Goal: Task Accomplishment & Management: Use online tool/utility

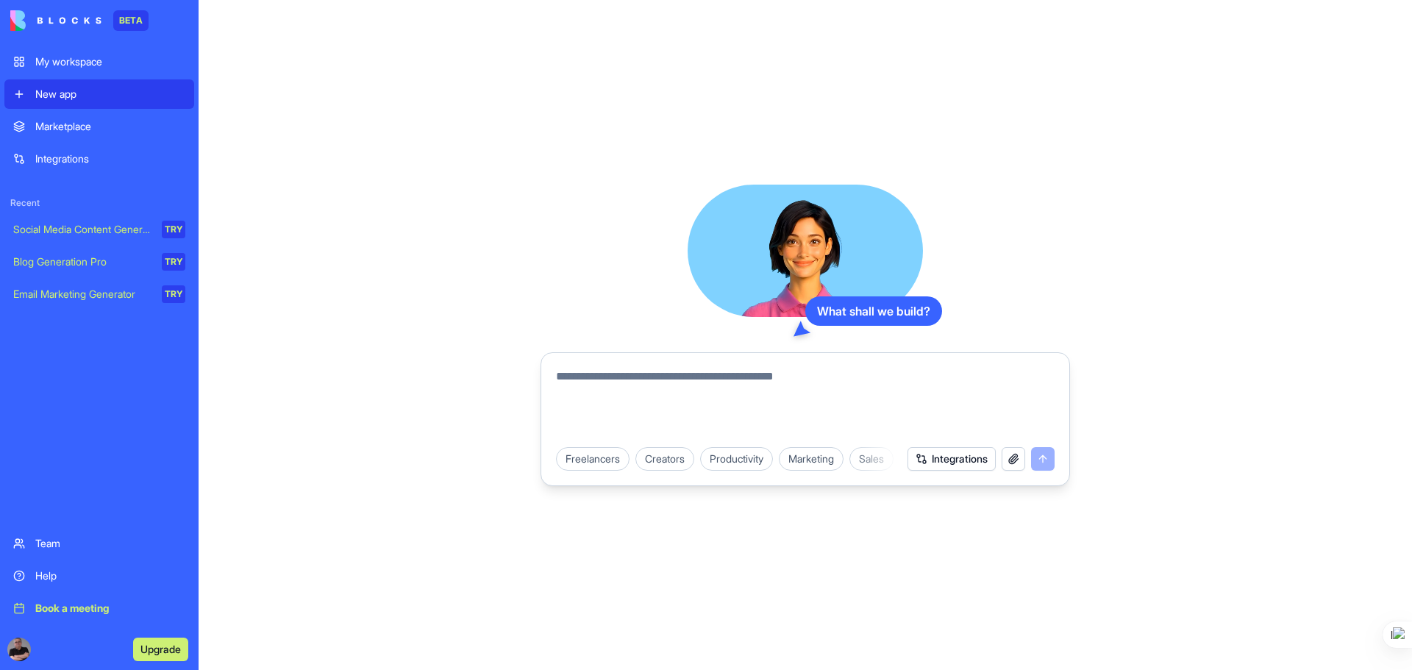
click at [694, 379] on textarea at bounding box center [805, 403] width 498 height 71
type textarea "**********"
click at [1045, 459] on button "submit" at bounding box center [1043, 459] width 24 height 24
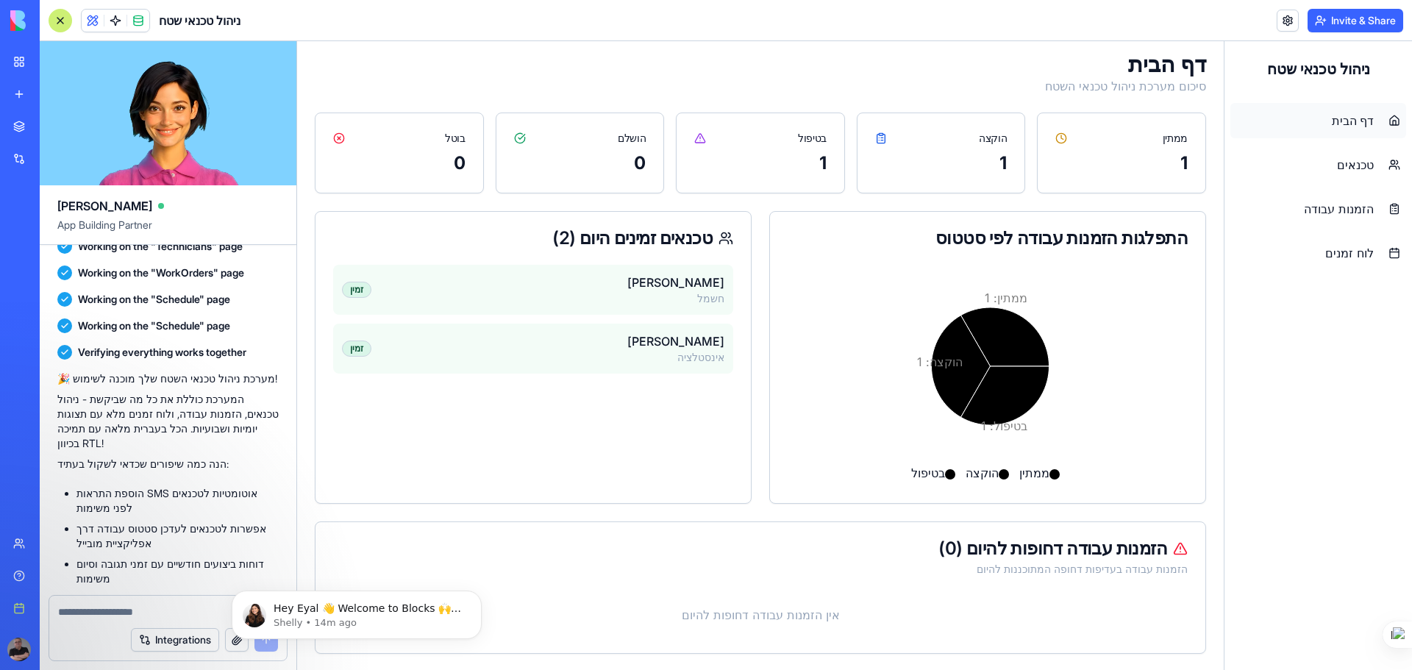
scroll to position [10, 0]
click at [1343, 208] on span "הזמנות עבודה" at bounding box center [1339, 209] width 70 height 18
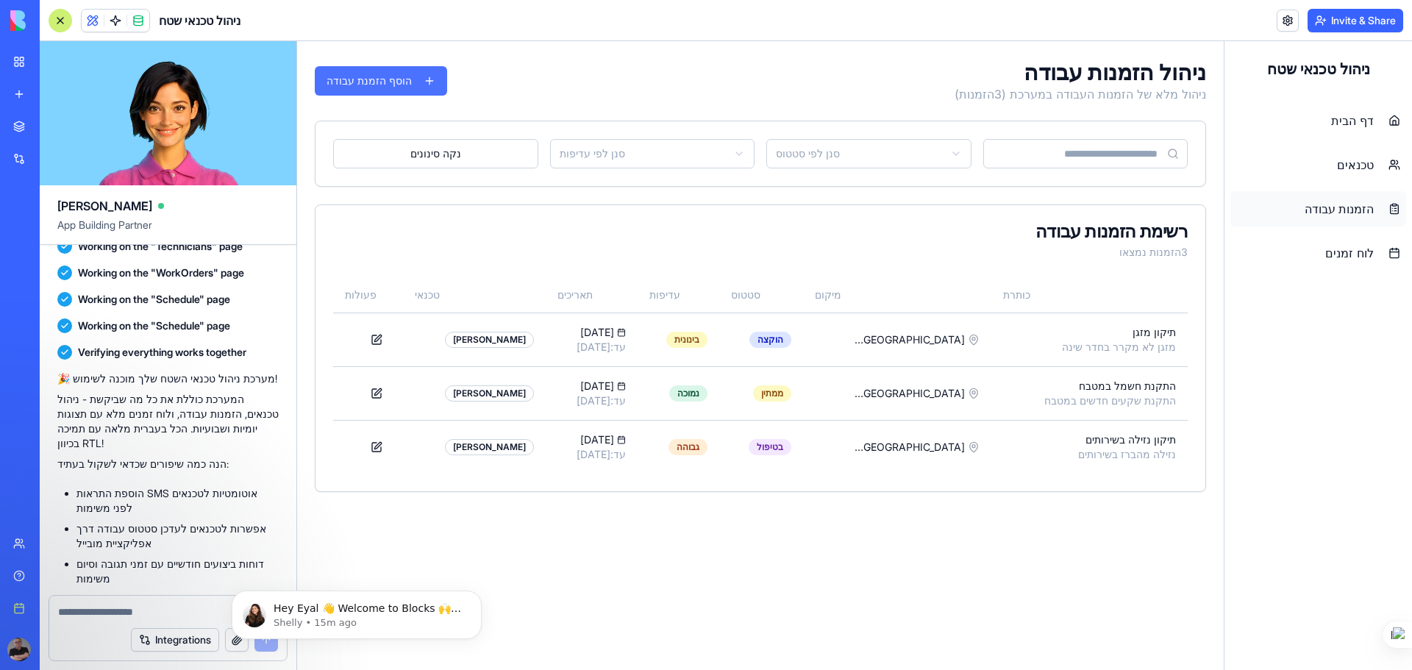
click at [354, 74] on button "הוסף הזמנת עבודה" at bounding box center [381, 80] width 132 height 29
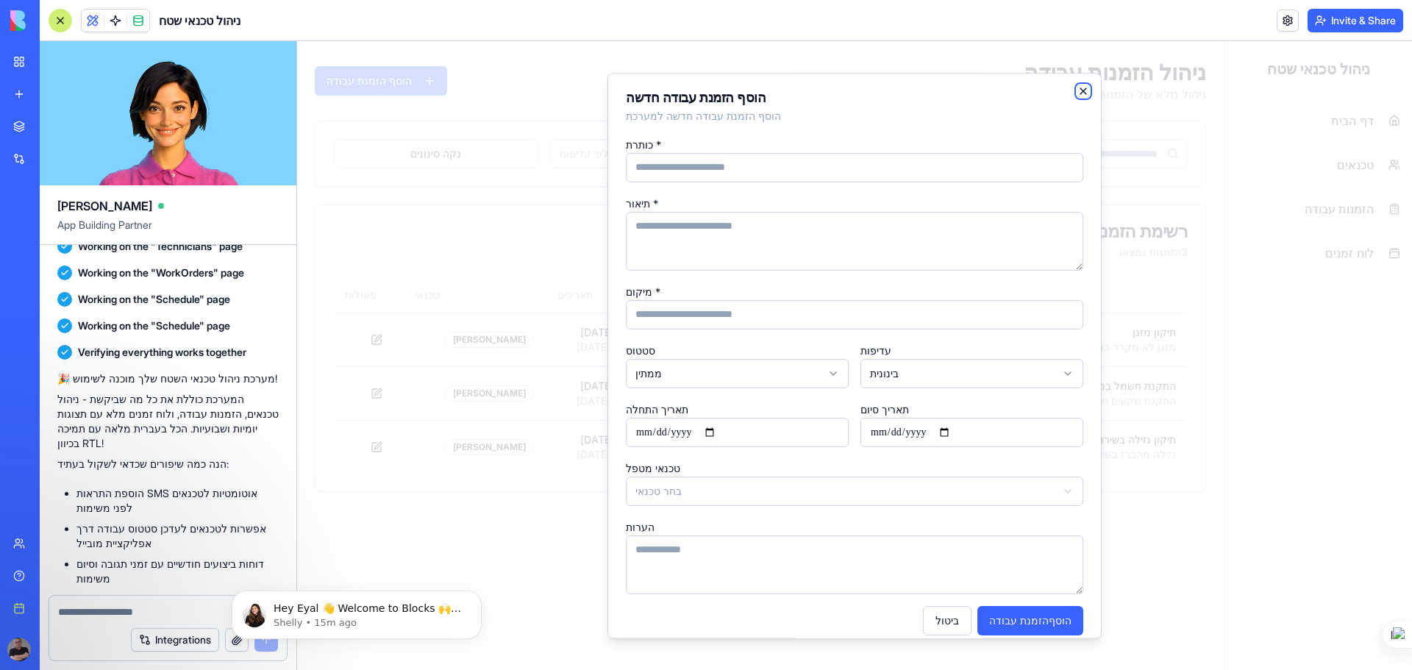
click at [1077, 91] on icon "button" at bounding box center [1083, 91] width 12 height 12
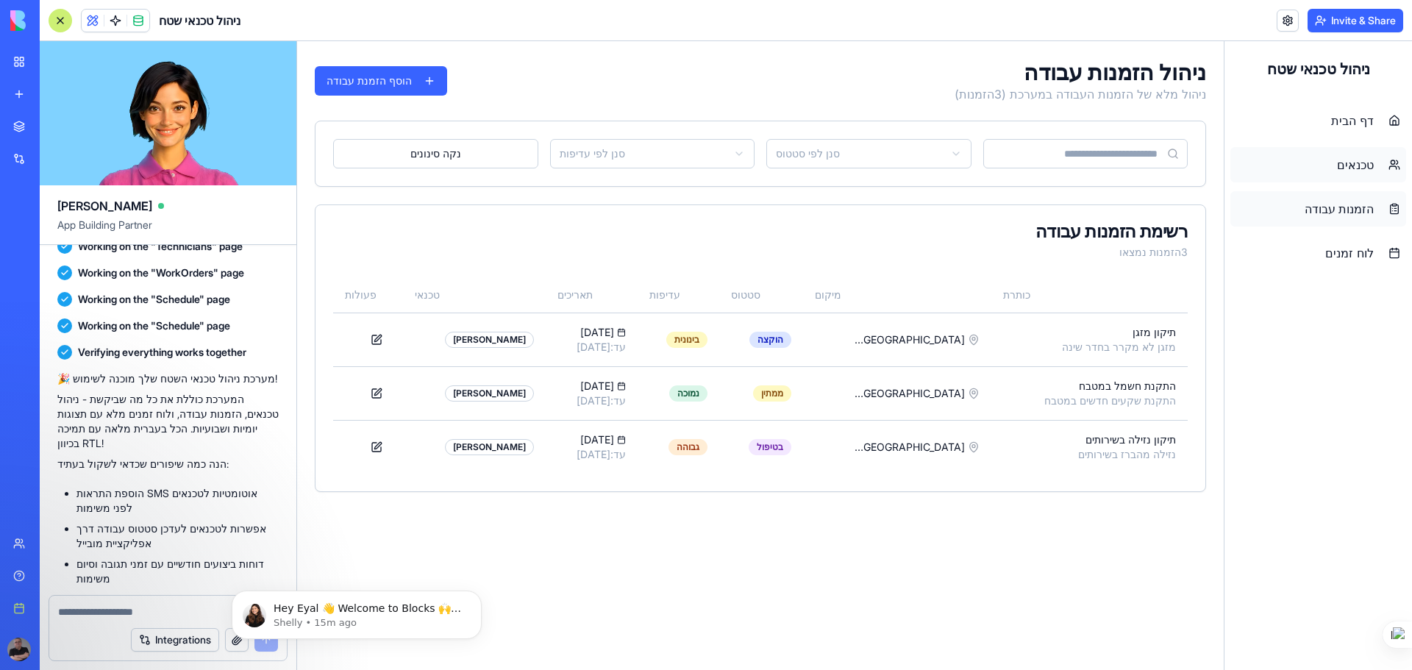
click at [1360, 163] on span "טכנאים" at bounding box center [1355, 165] width 37 height 18
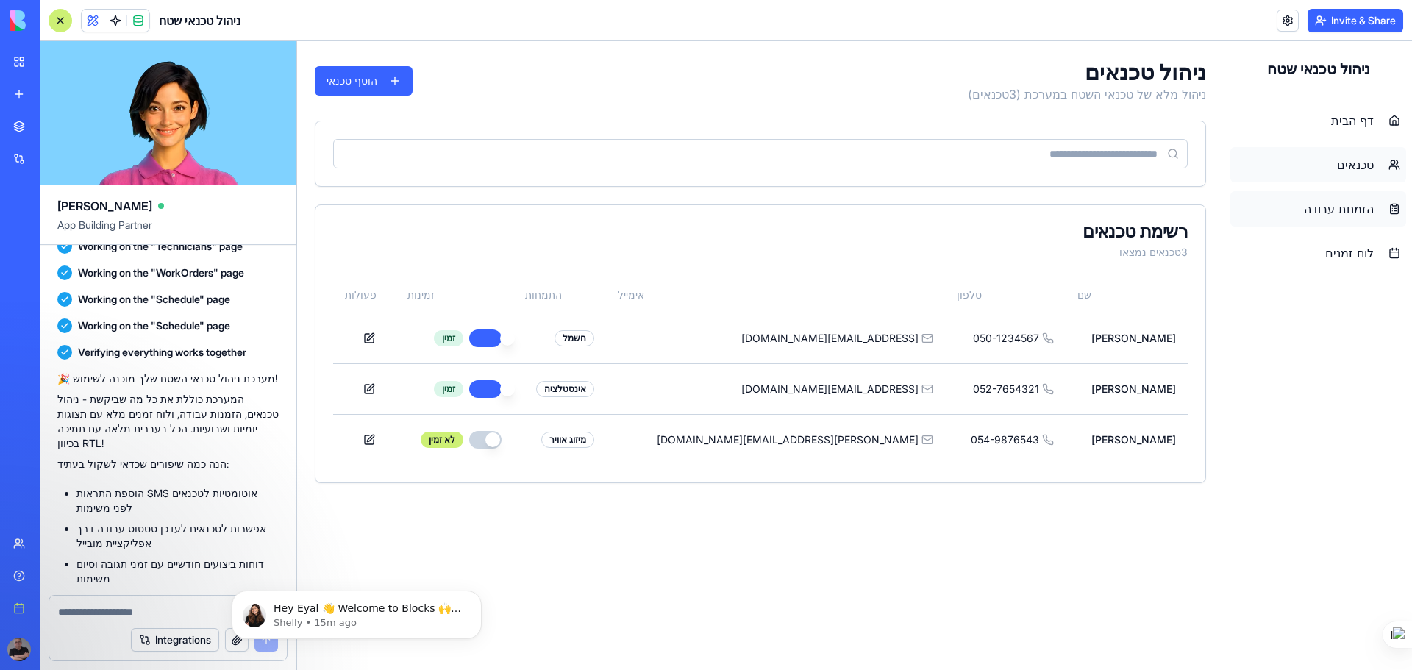
click at [1353, 204] on span "הזמנות עבודה" at bounding box center [1339, 209] width 70 height 18
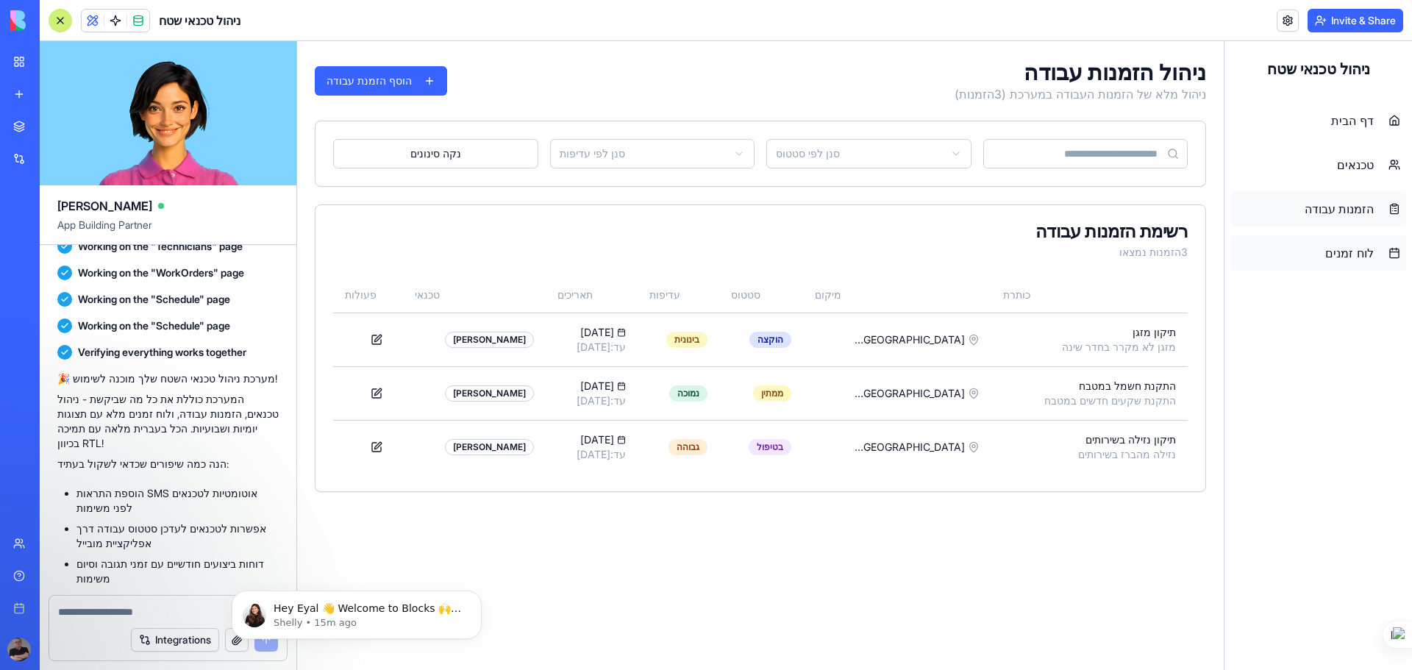
click at [1358, 254] on span "לוח זמנים" at bounding box center [1349, 253] width 49 height 18
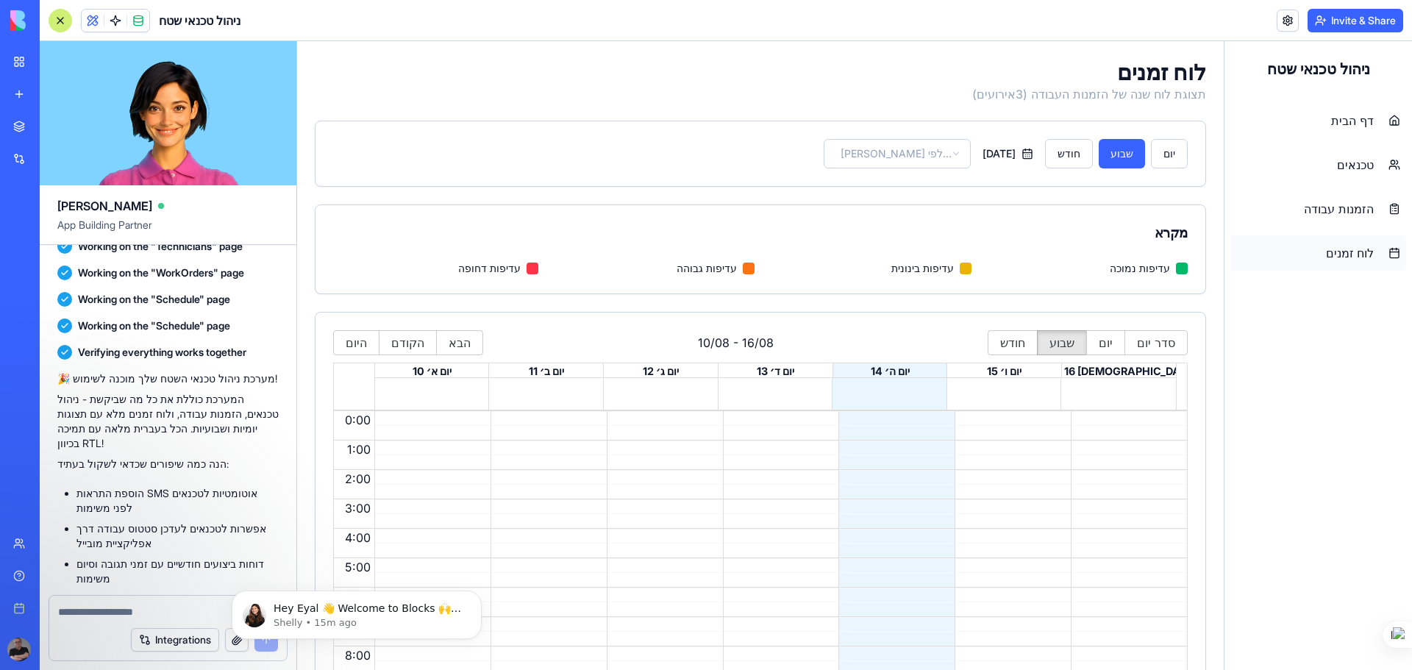
click at [1354, 18] on button "Invite & Share" at bounding box center [1355, 21] width 96 height 24
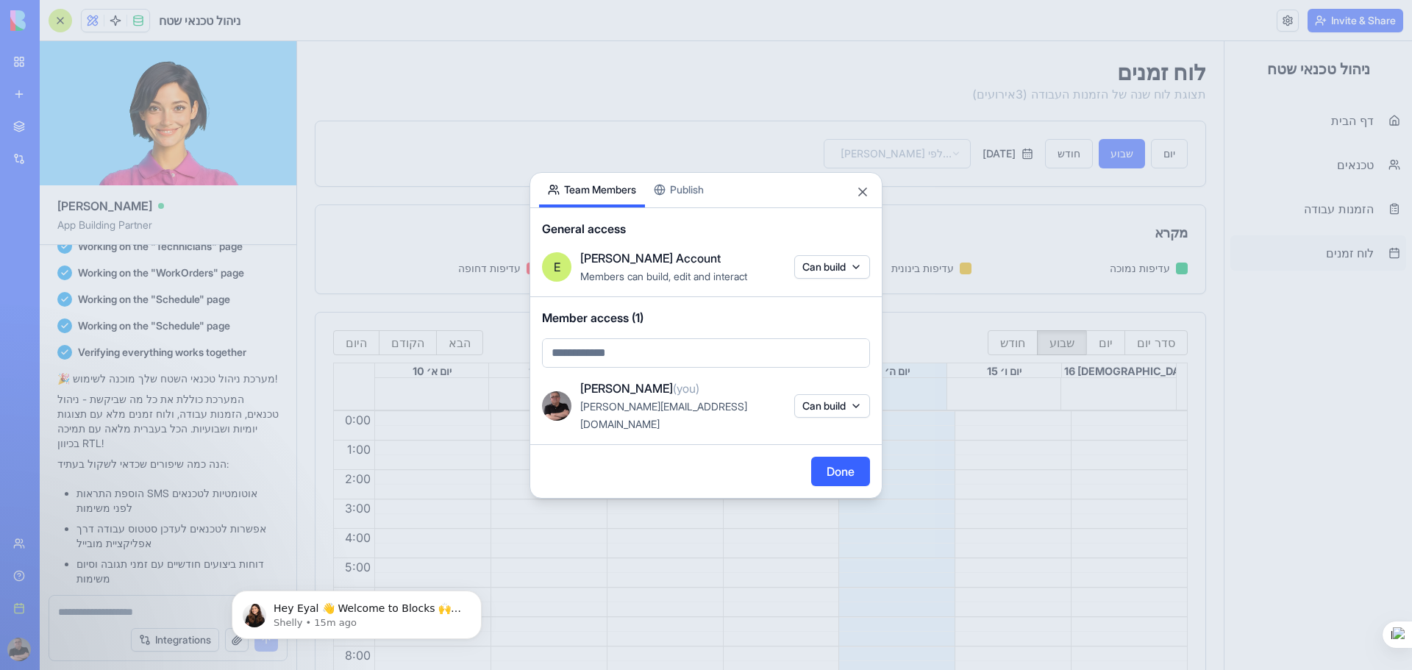
click at [648, 365] on body "BETA My workspace New app Marketplace Integrations Recent New App Social Media …" at bounding box center [706, 335] width 1412 height 670
type input "*"
type input "**********"
click at [690, 410] on span "Currently not in your account" at bounding box center [654, 409] width 134 height 12
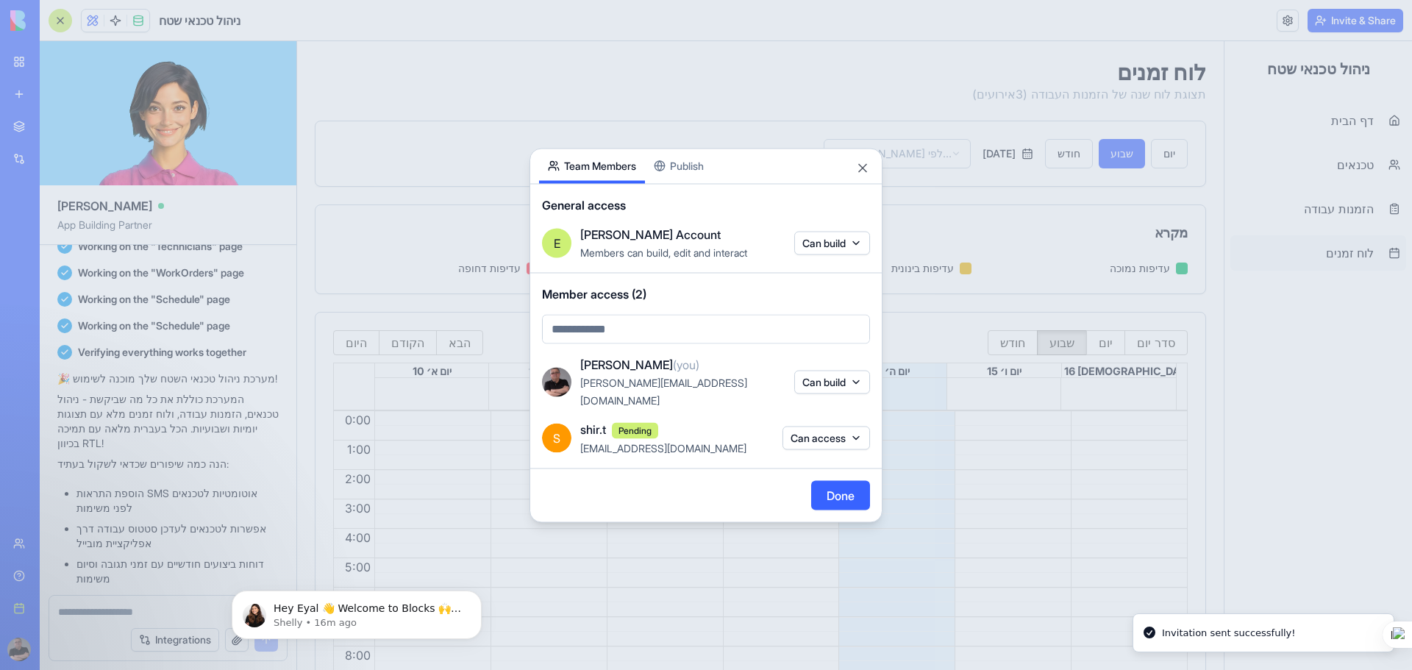
click at [854, 427] on button "Can access" at bounding box center [825, 438] width 87 height 24
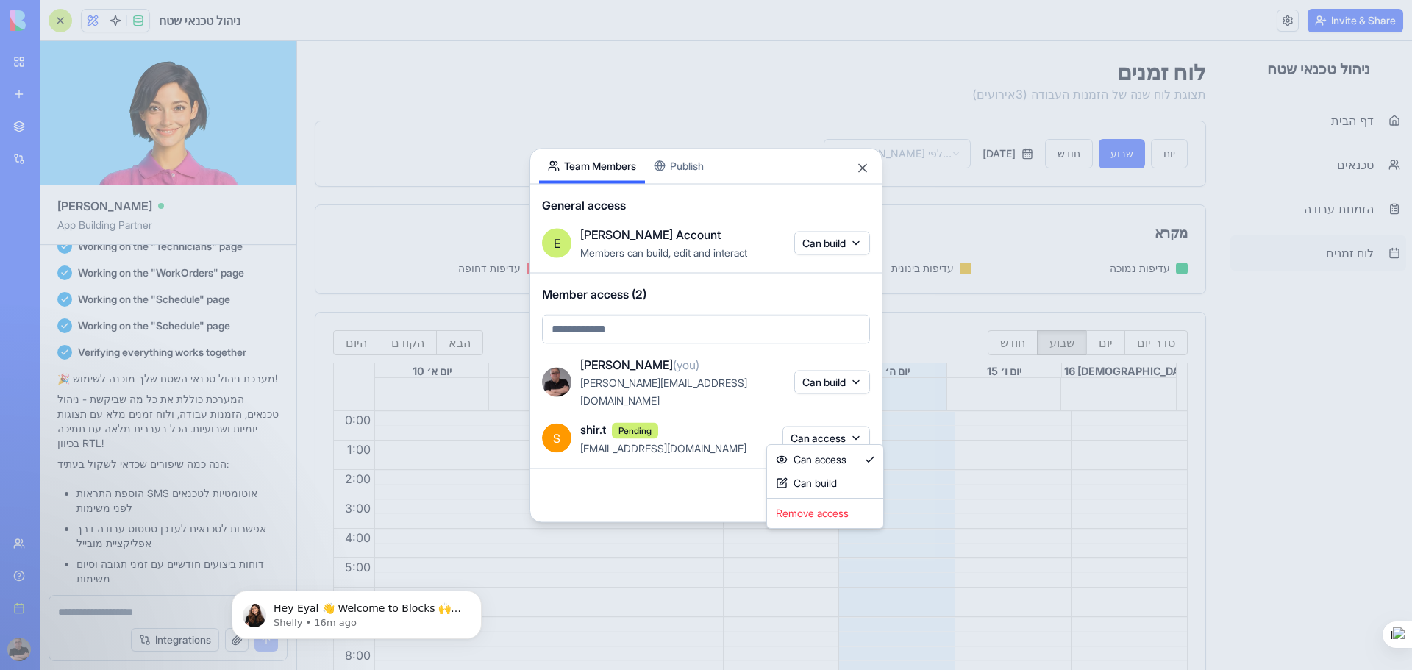
click at [675, 490] on div at bounding box center [706, 335] width 1412 height 670
click at [622, 340] on body "BETA My workspace New app Marketplace Integrations Recent New App Social Media …" at bounding box center [706, 335] width 1412 height 670
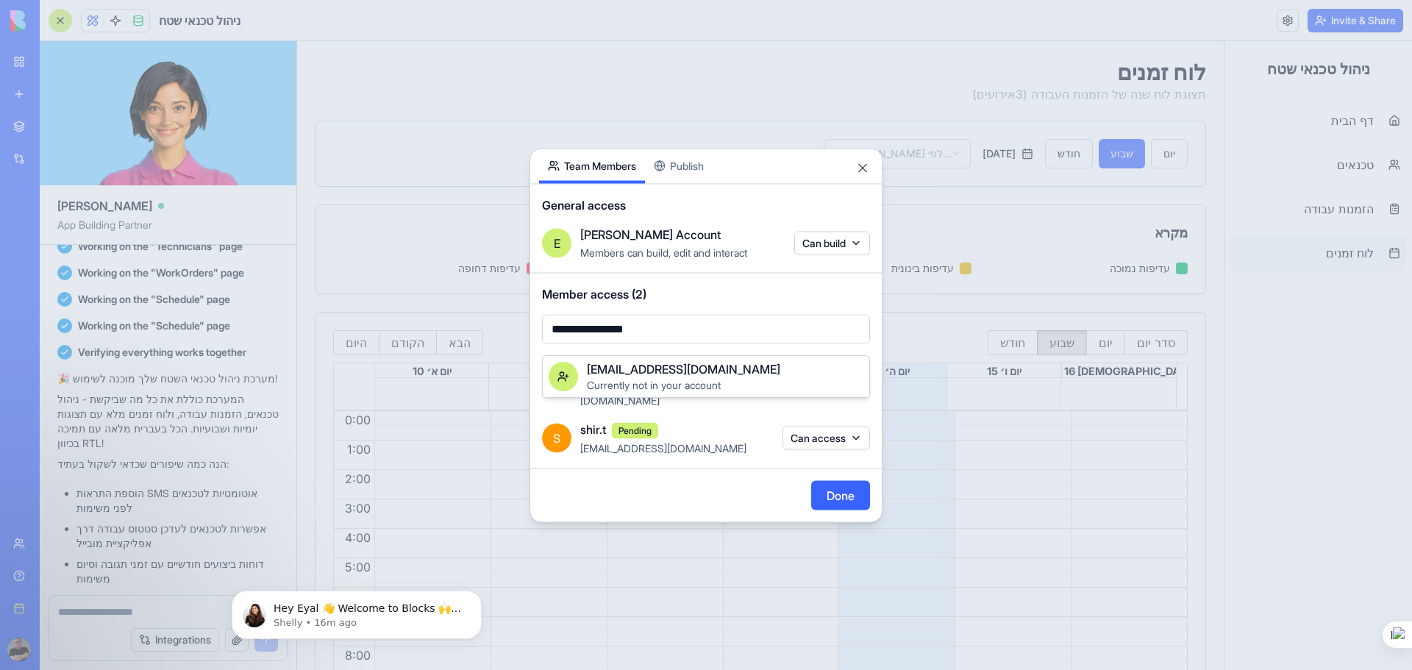
type input "**********"
click at [641, 376] on span "ori.t@srvpro.com" at bounding box center [683, 369] width 193 height 18
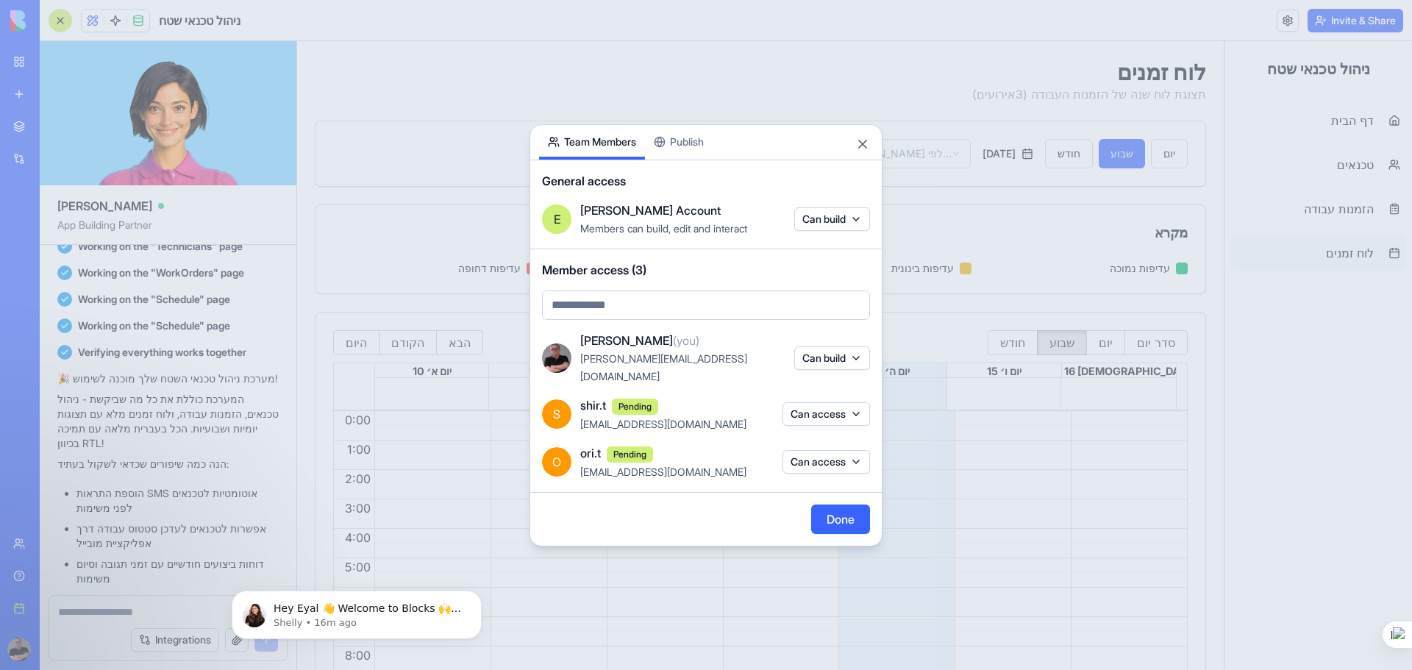
click at [843, 511] on button "Done" at bounding box center [840, 518] width 59 height 29
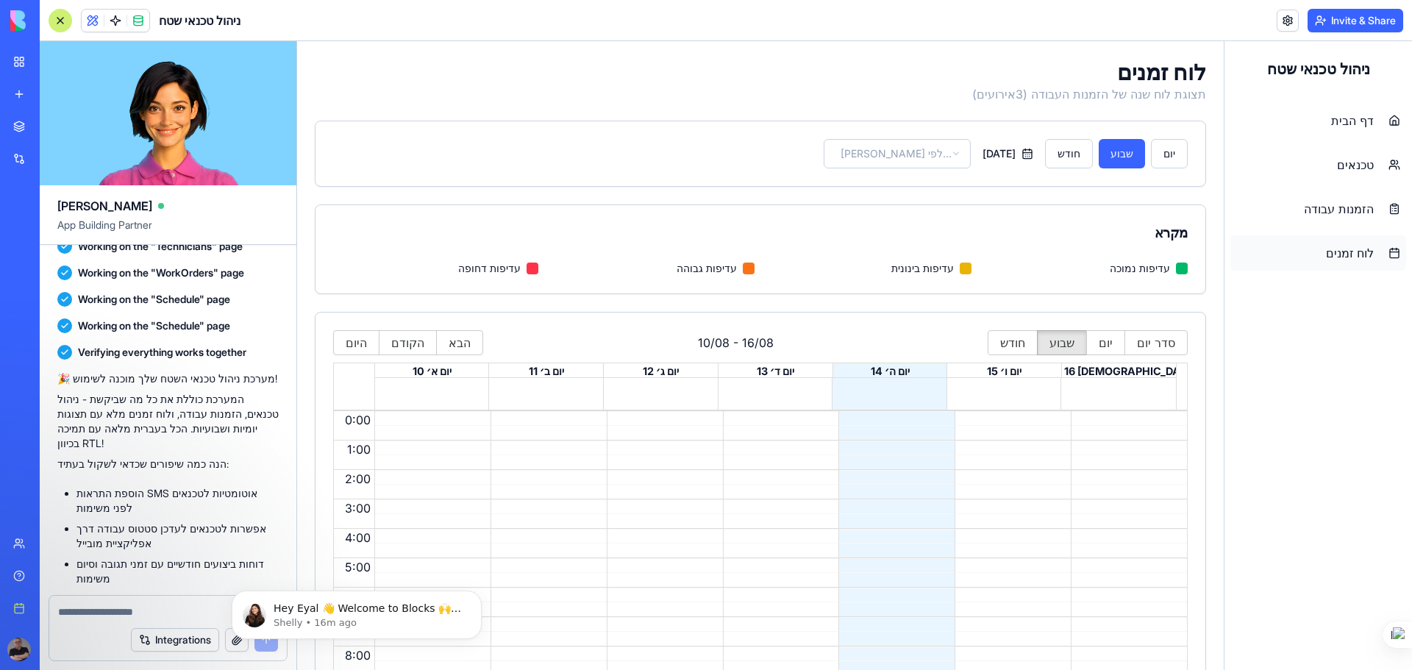
click at [602, 27] on header "ניהול טכנאי שטח Invite & Share" at bounding box center [726, 20] width 1372 height 41
click at [1143, 344] on button "סדר יום" at bounding box center [1155, 342] width 63 height 25
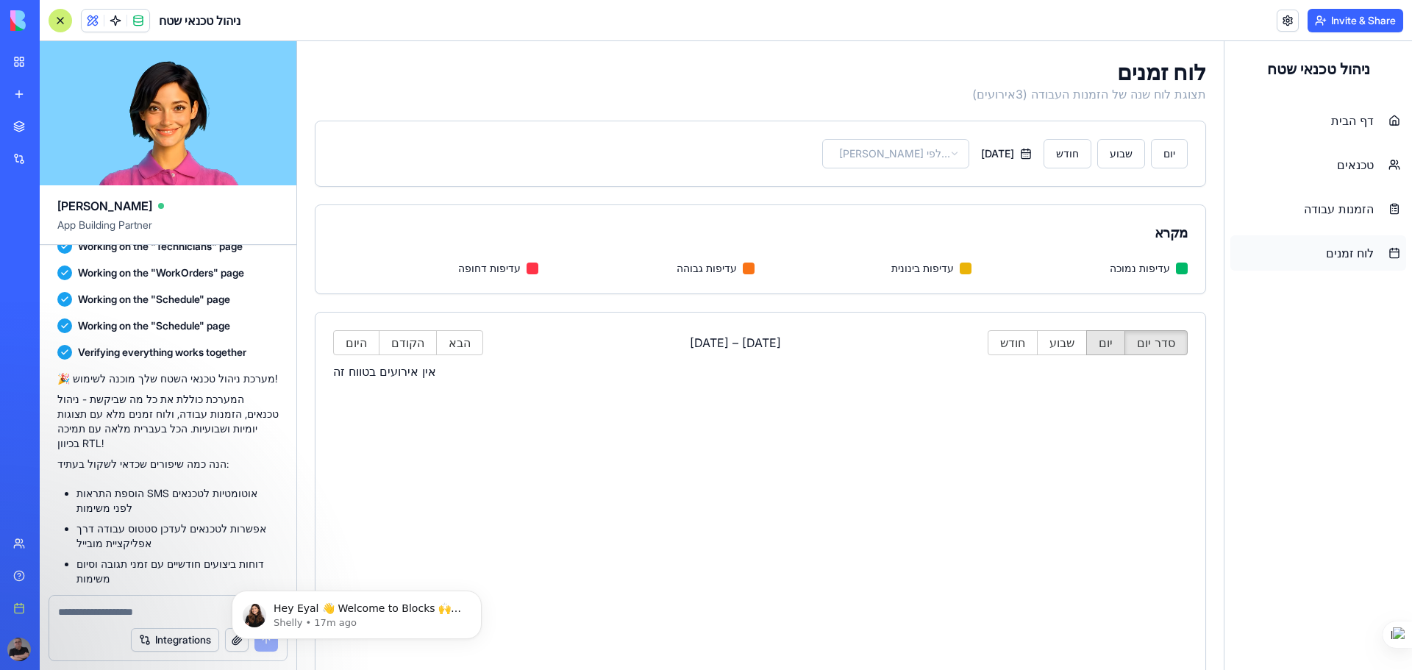
click at [1099, 340] on button "יום" at bounding box center [1105, 342] width 39 height 25
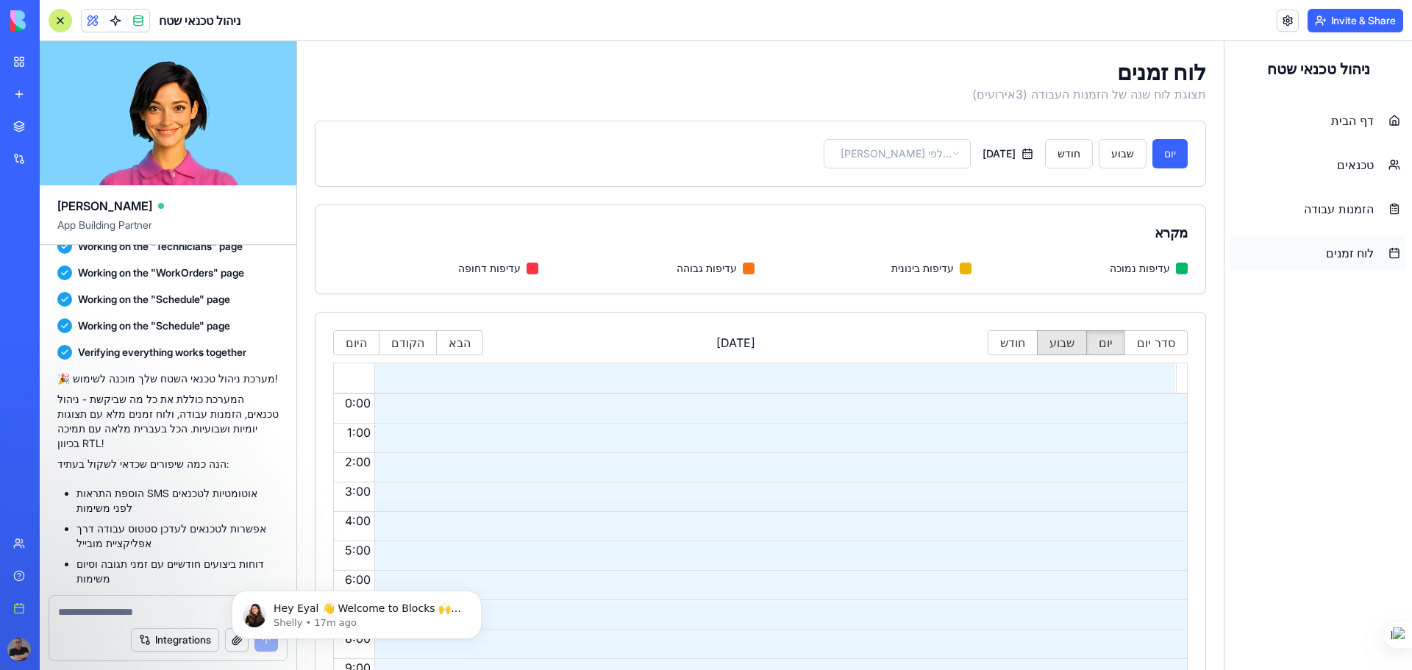
click at [1056, 341] on button "שבוע" at bounding box center [1062, 342] width 50 height 25
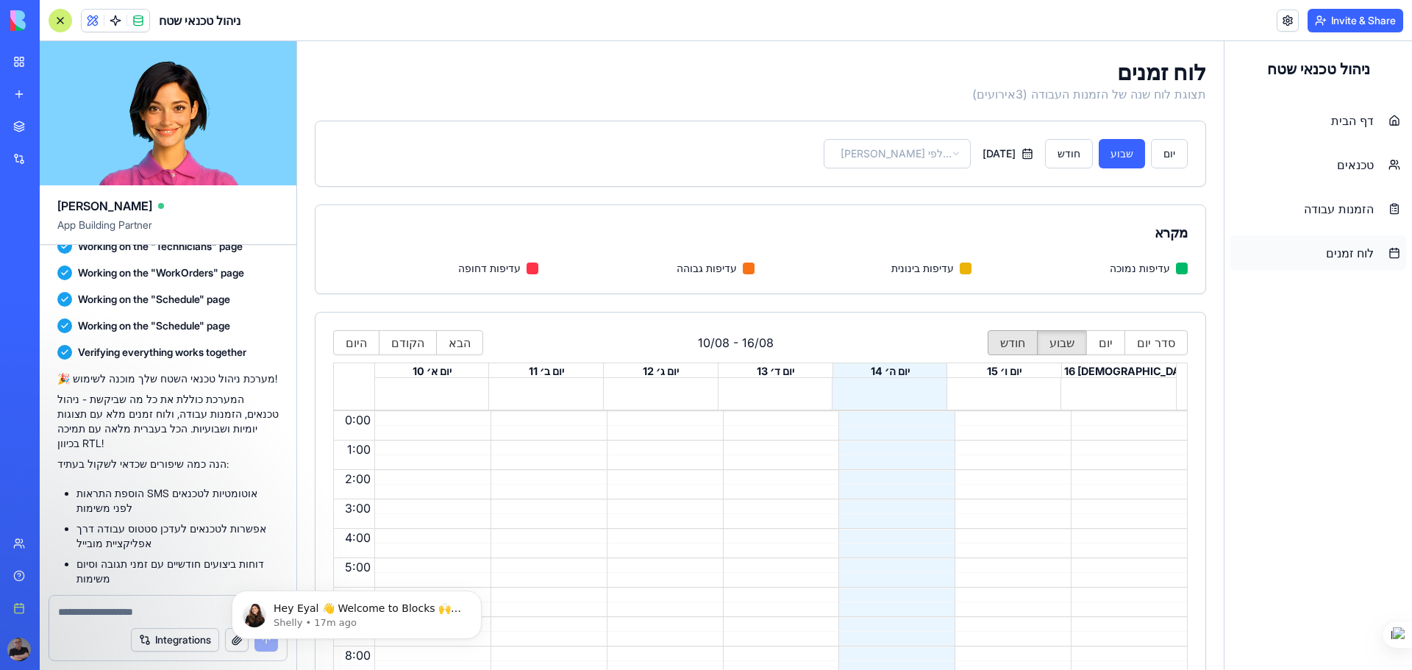
click at [1009, 341] on button "חודש" at bounding box center [1012, 342] width 50 height 25
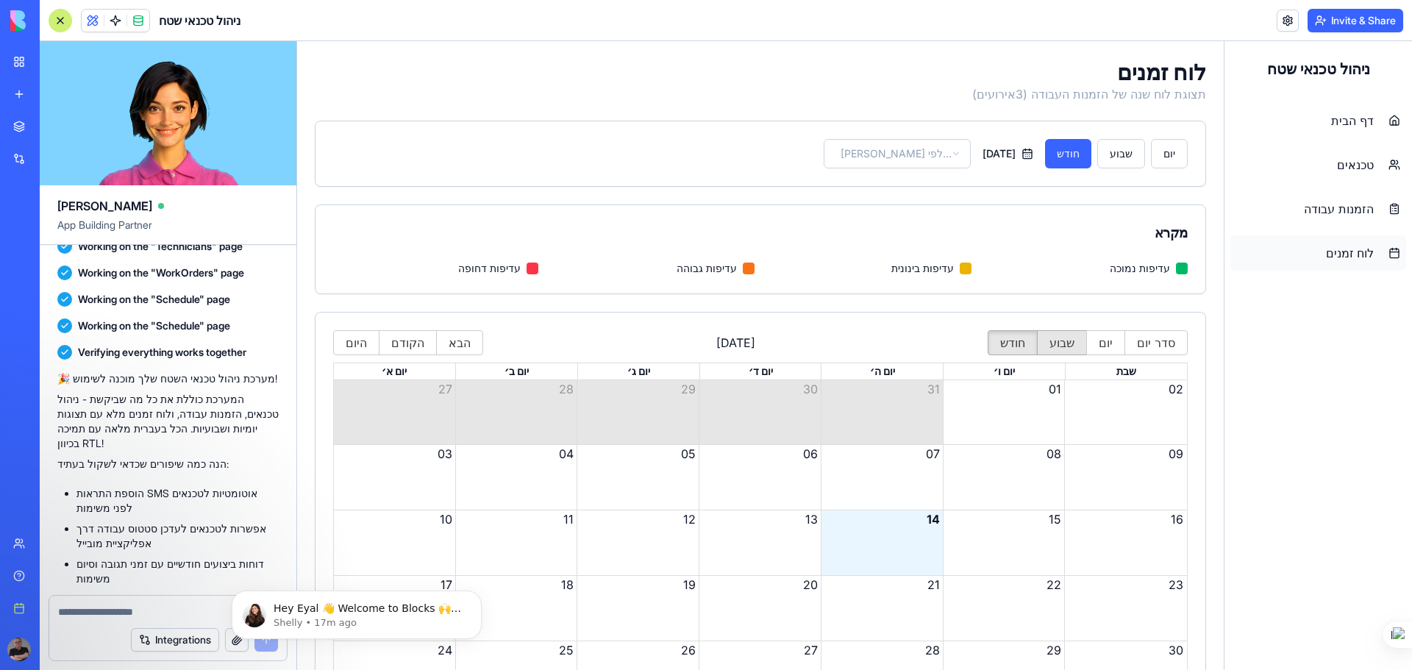
click at [1054, 340] on button "שבוע" at bounding box center [1062, 342] width 50 height 25
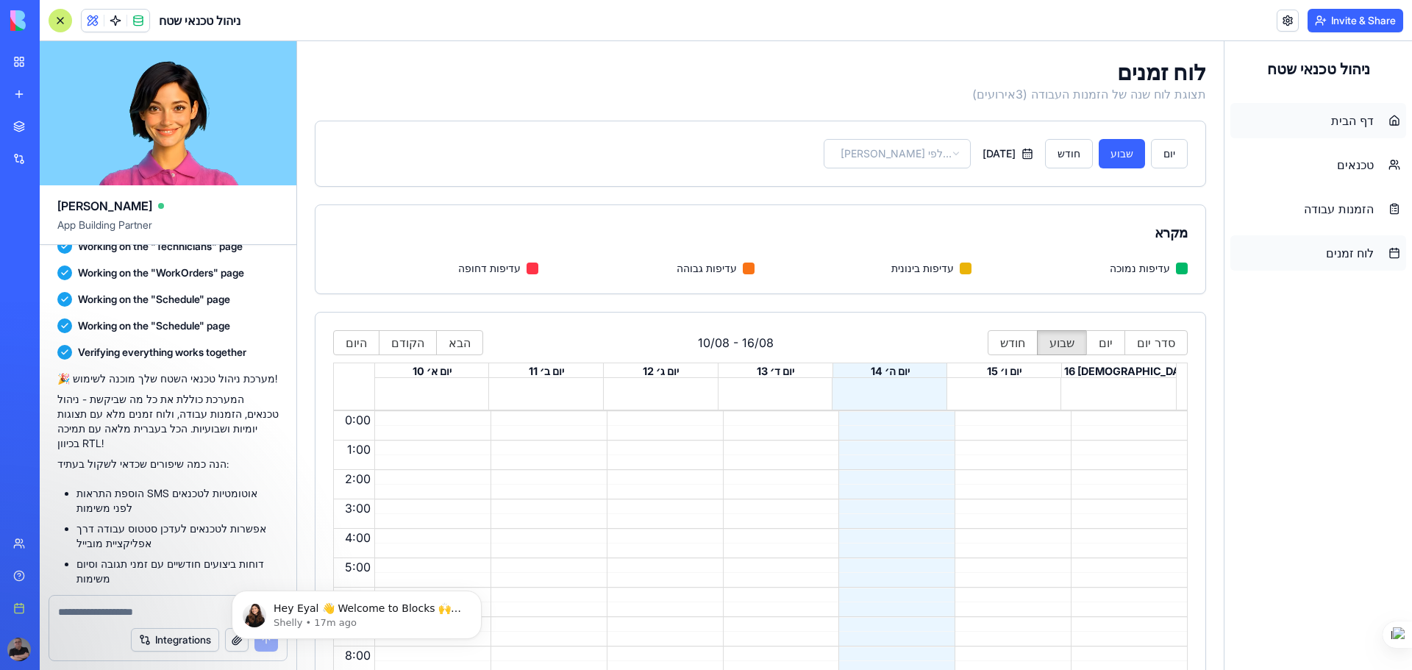
click at [1339, 123] on span "דף הבית" at bounding box center [1352, 121] width 43 height 18
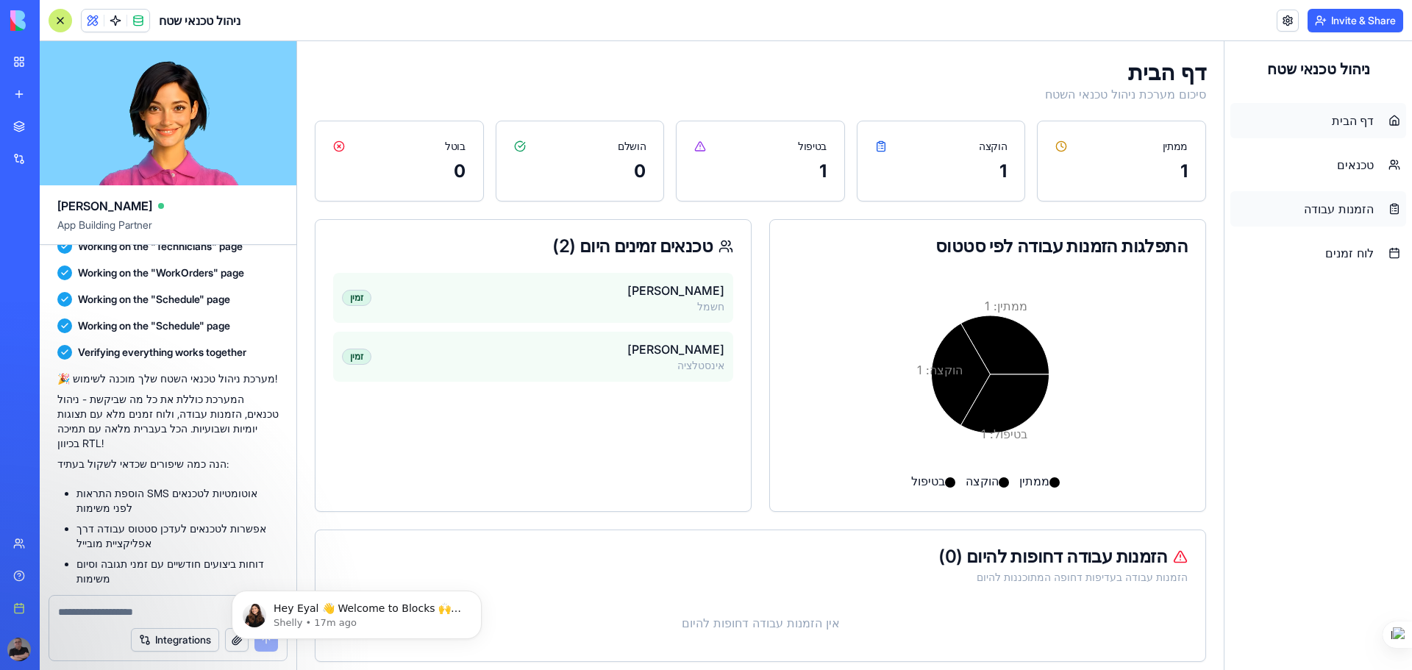
click at [1348, 207] on span "הזמנות עבודה" at bounding box center [1339, 209] width 70 height 18
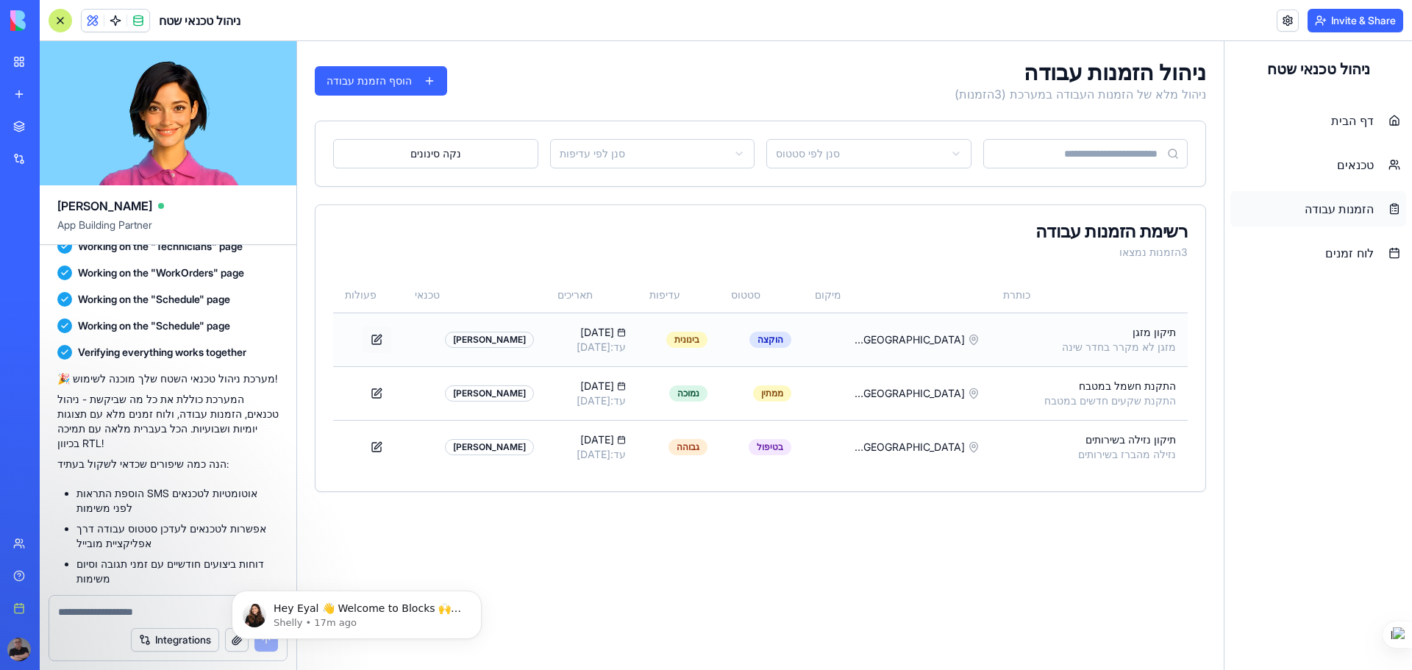
click at [380, 338] on button at bounding box center [376, 339] width 29 height 26
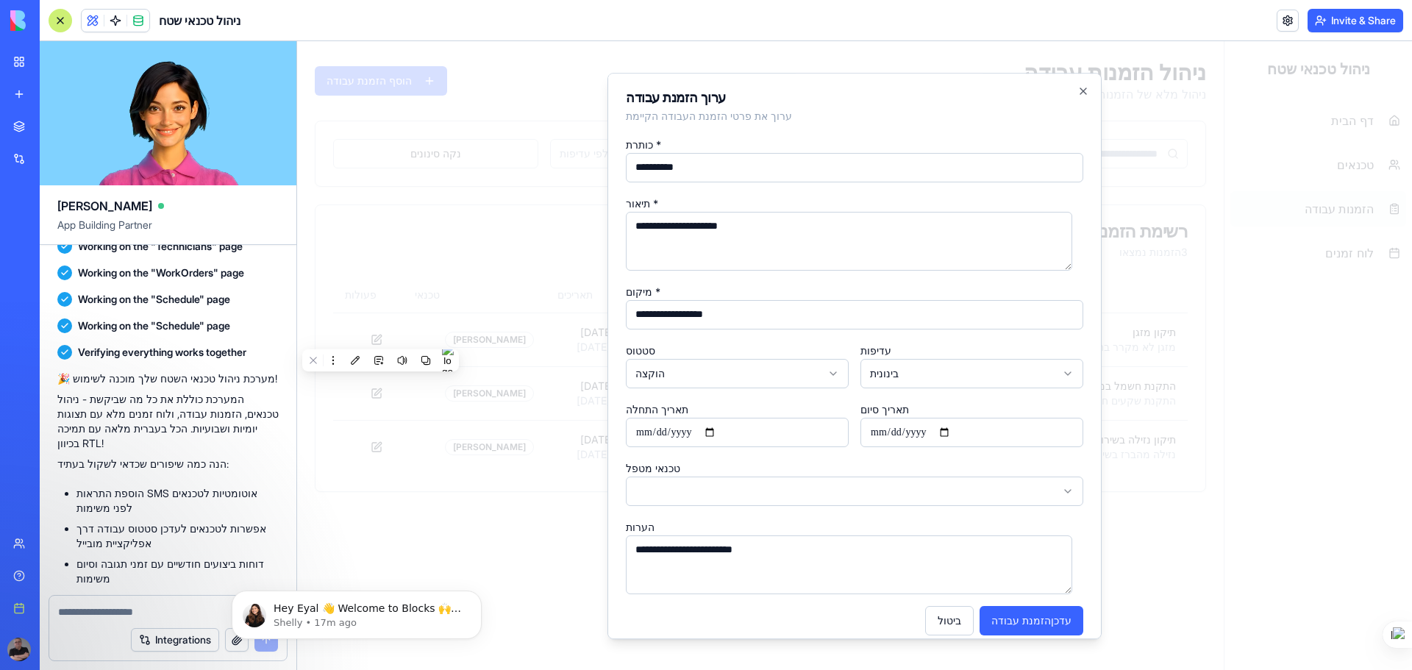
click at [740, 491] on body "ניהול טכנאי שטח דף הבית טכנאים הזמנות עבודה לוח זמנים ניהול הזמנות עבודה ניהול …" at bounding box center [854, 418] width 1115 height 755
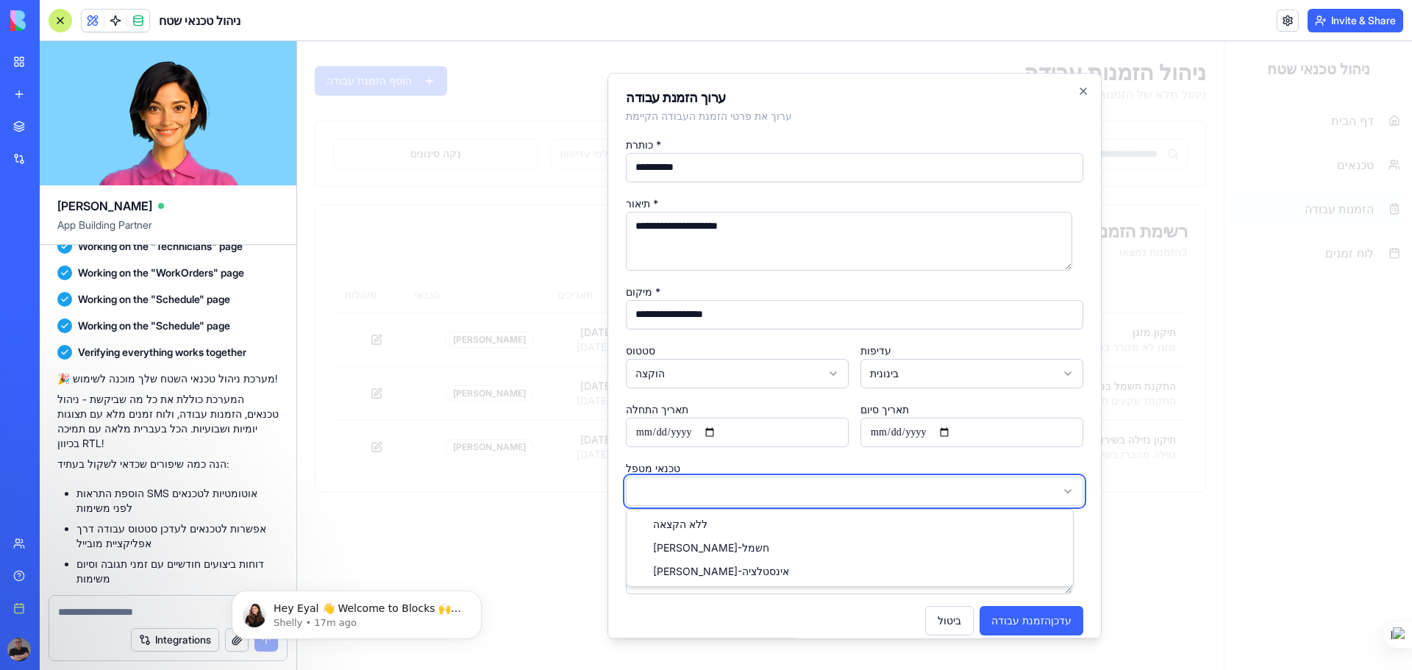
click at [1253, 371] on div at bounding box center [854, 355] width 1115 height 629
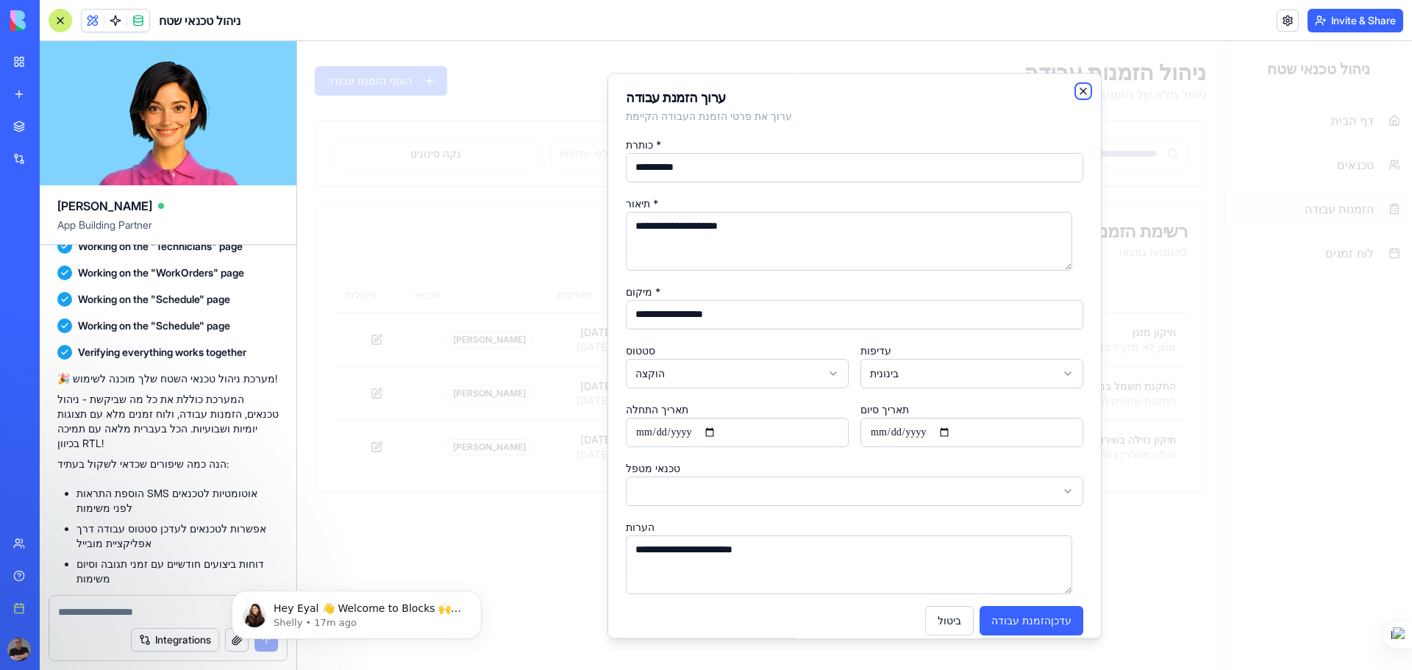
click at [1077, 91] on icon "button" at bounding box center [1083, 91] width 12 height 12
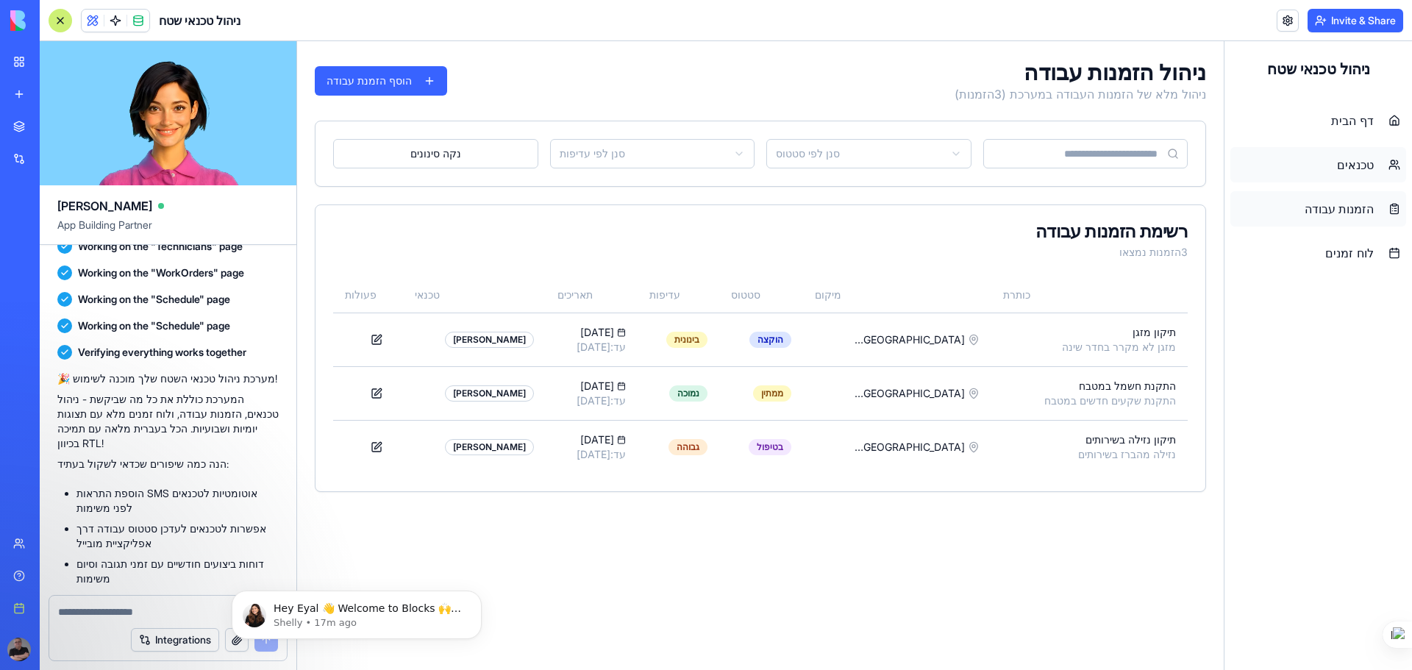
click at [1345, 163] on span "טכנאים" at bounding box center [1355, 165] width 37 height 18
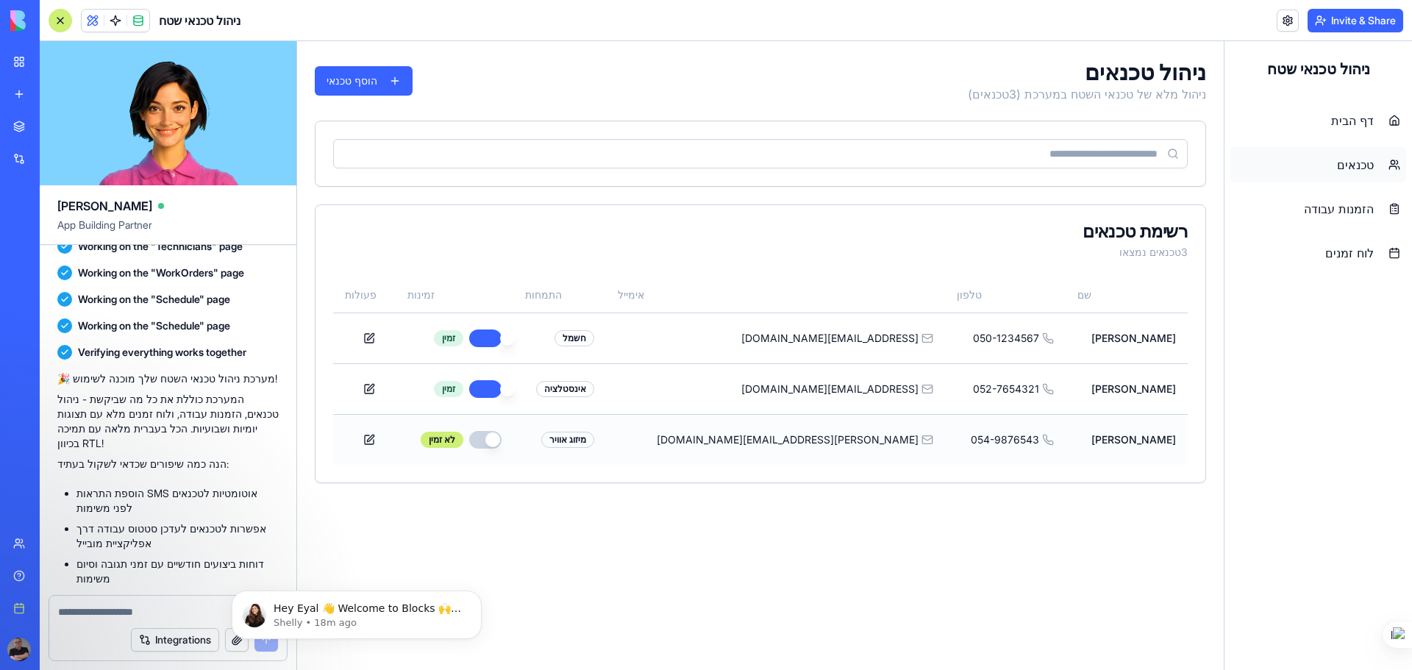
click at [501, 447] on button "button" at bounding box center [485, 440] width 32 height 18
click at [1345, 208] on span "הזמנות עבודה" at bounding box center [1339, 209] width 70 height 18
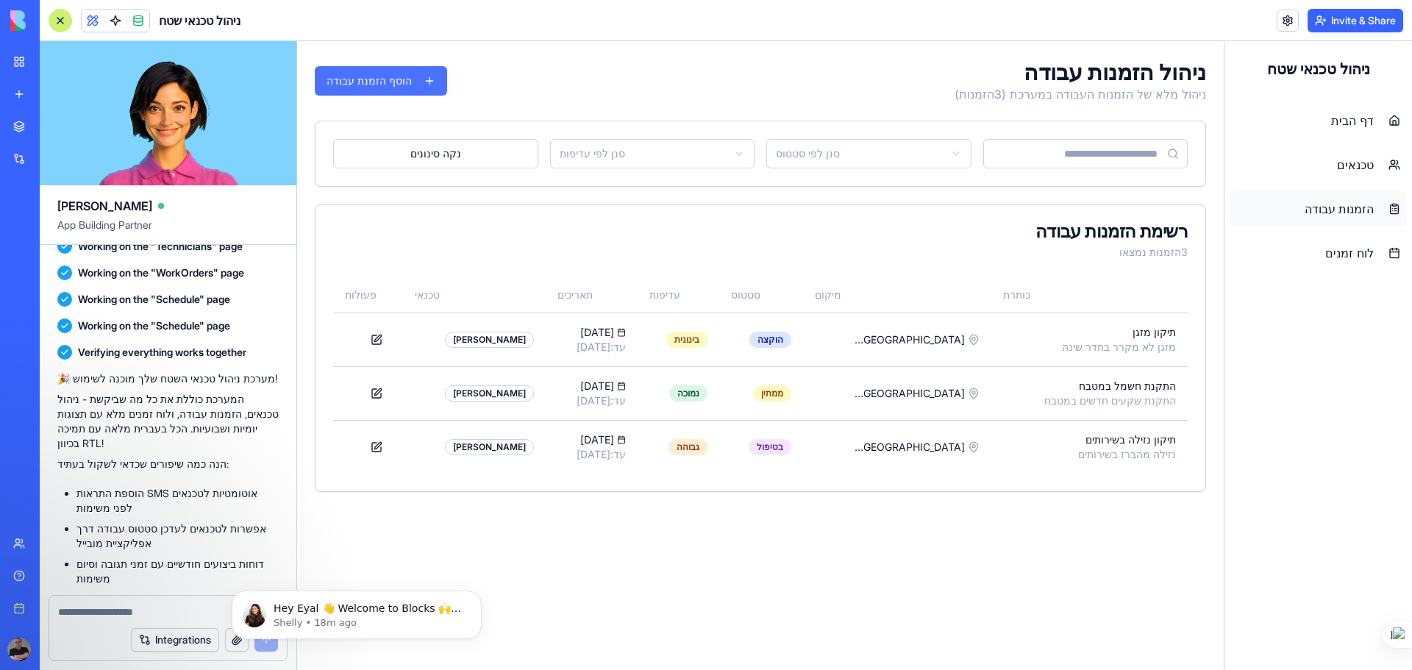
click at [359, 86] on button "הוסף הזמנת עבודה" at bounding box center [381, 80] width 132 height 29
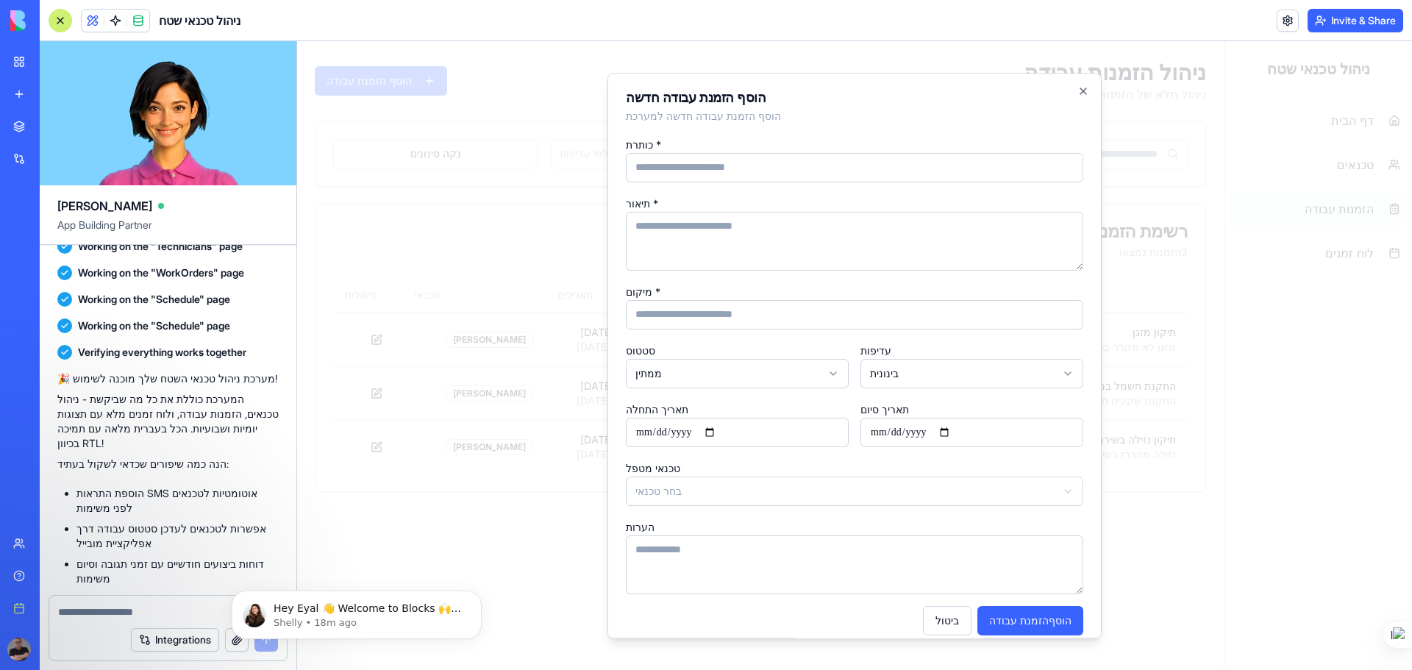
click at [535, 79] on div at bounding box center [854, 355] width 1115 height 629
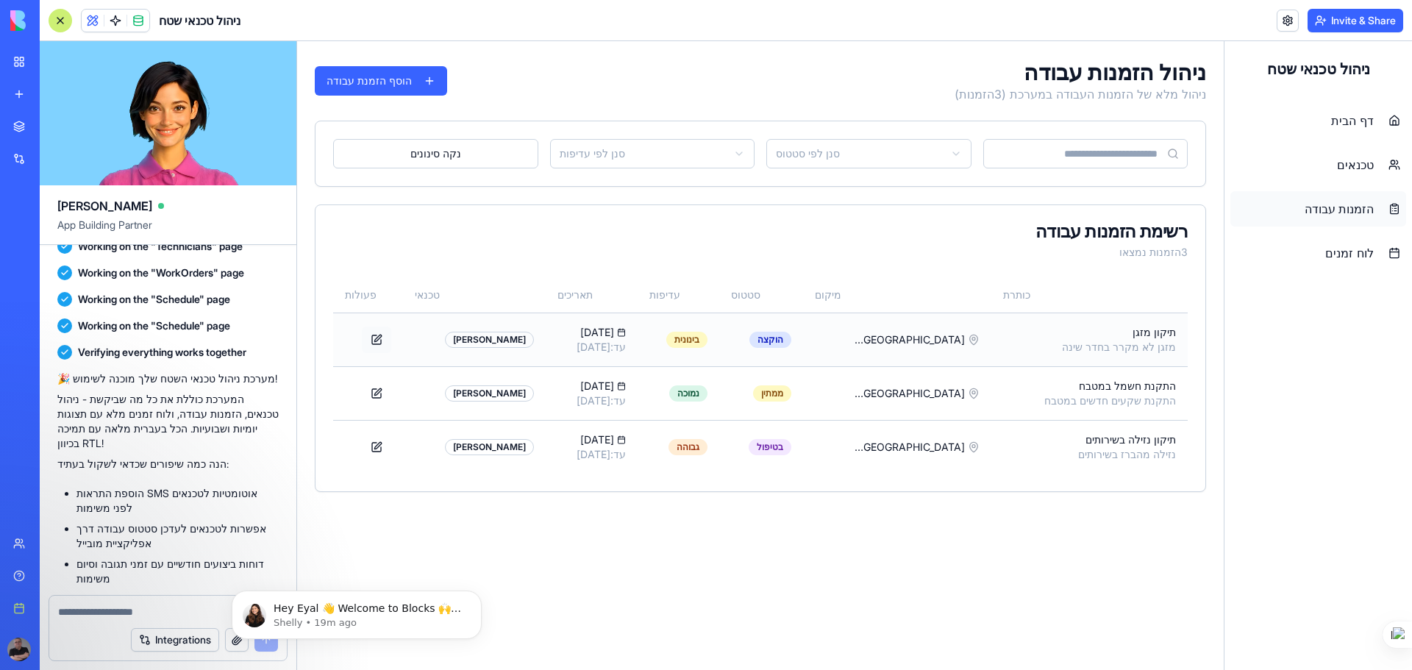
click at [386, 342] on button at bounding box center [376, 339] width 29 height 26
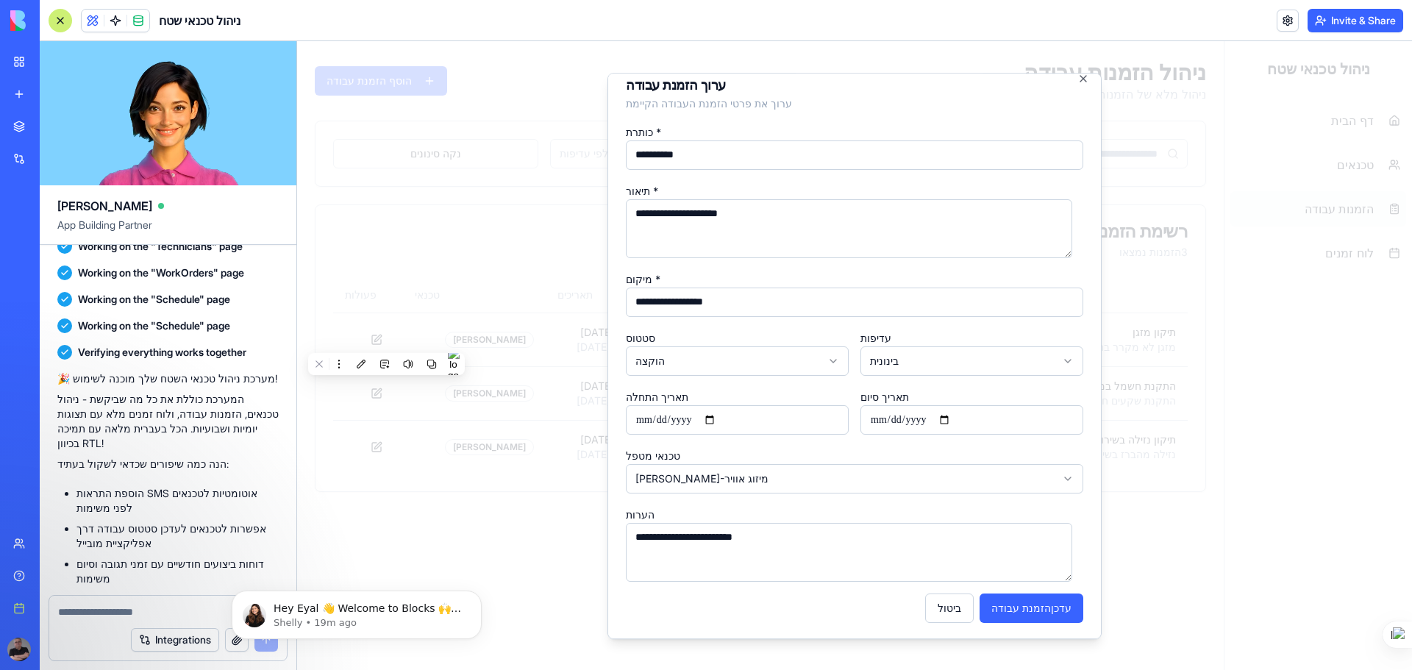
scroll to position [15, 0]
click at [1077, 76] on icon "button" at bounding box center [1083, 77] width 12 height 12
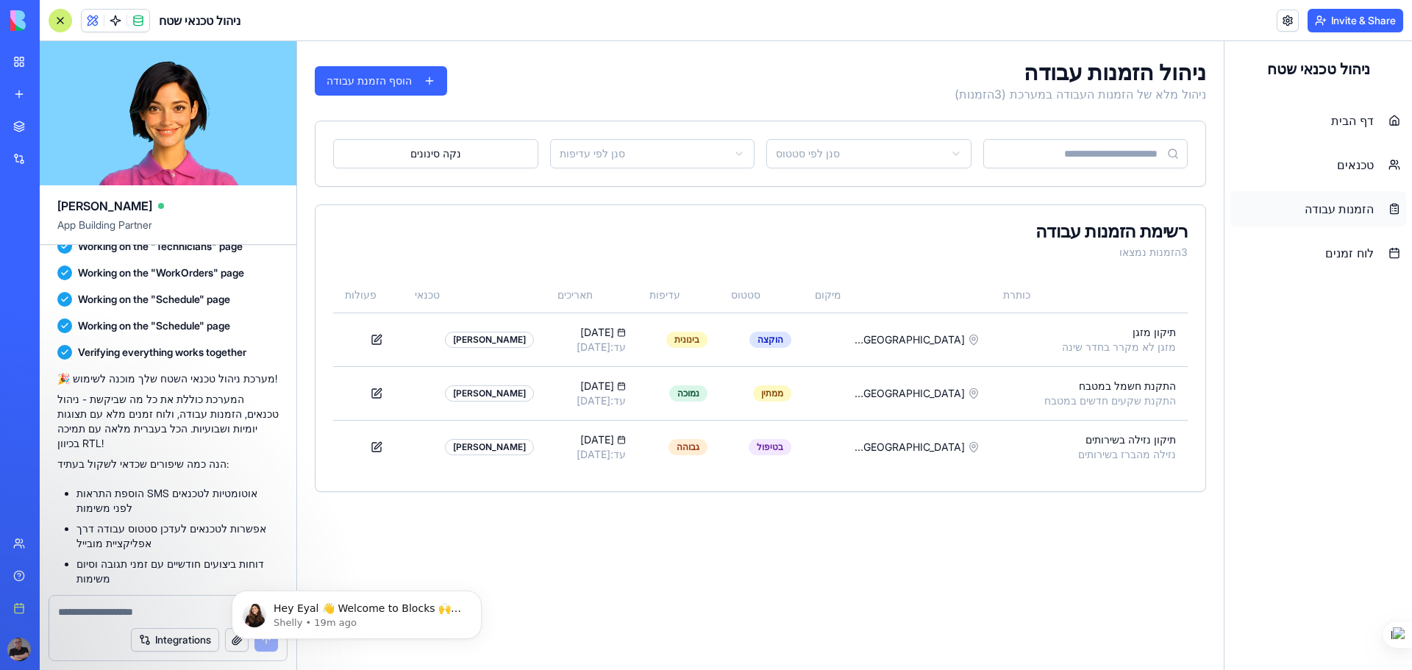
click at [17, 19] on img at bounding box center [55, 20] width 91 height 21
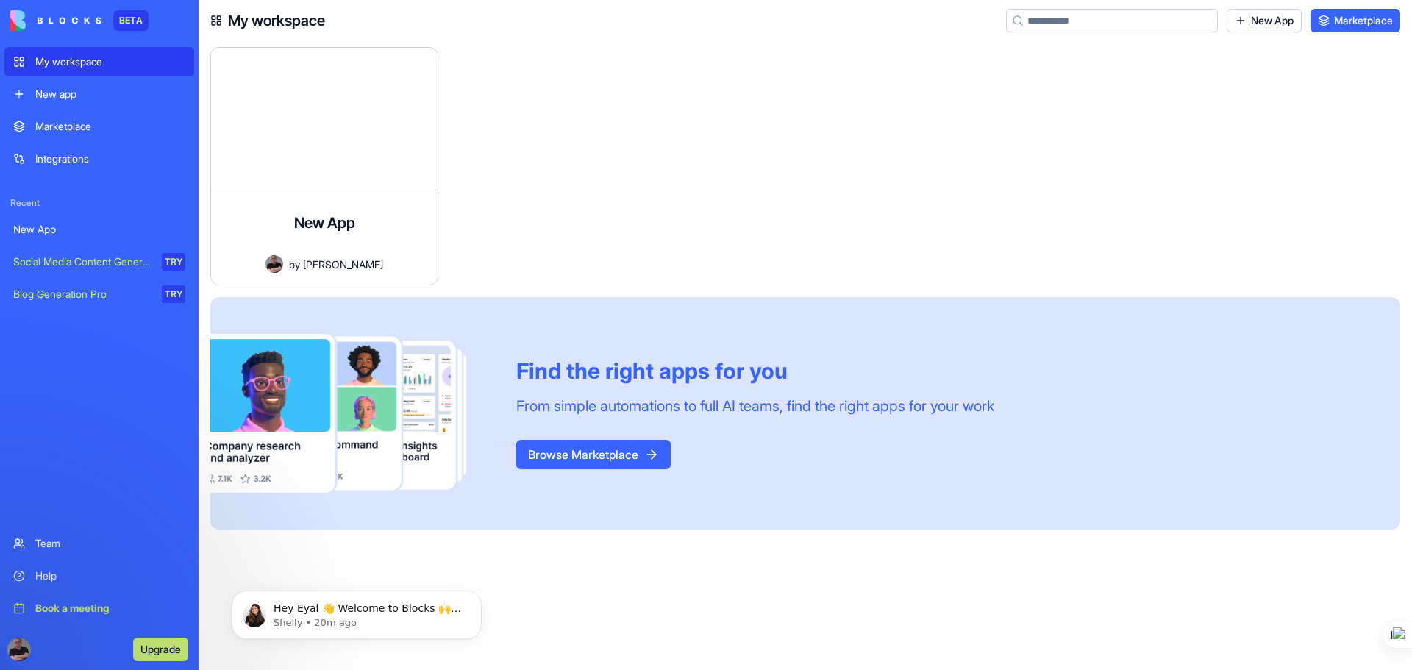
click at [607, 453] on button "Browse Marketplace" at bounding box center [593, 454] width 154 height 29
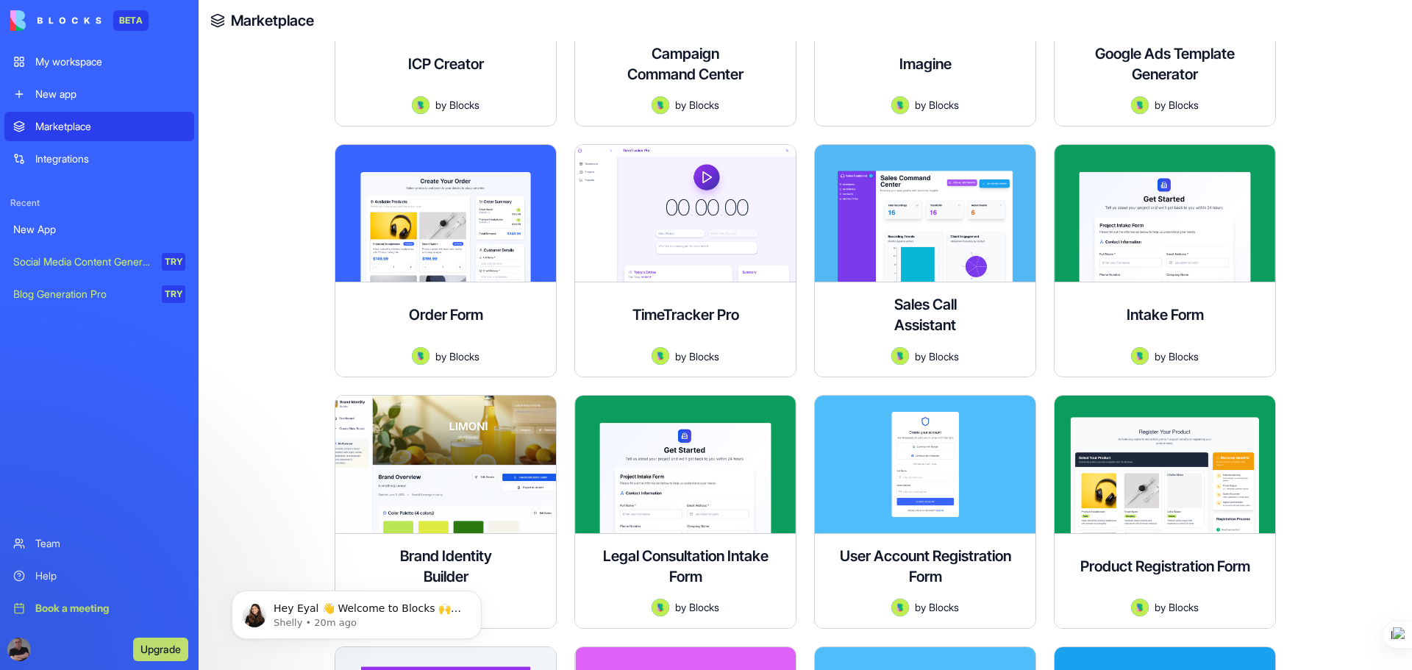
scroll to position [956, 0]
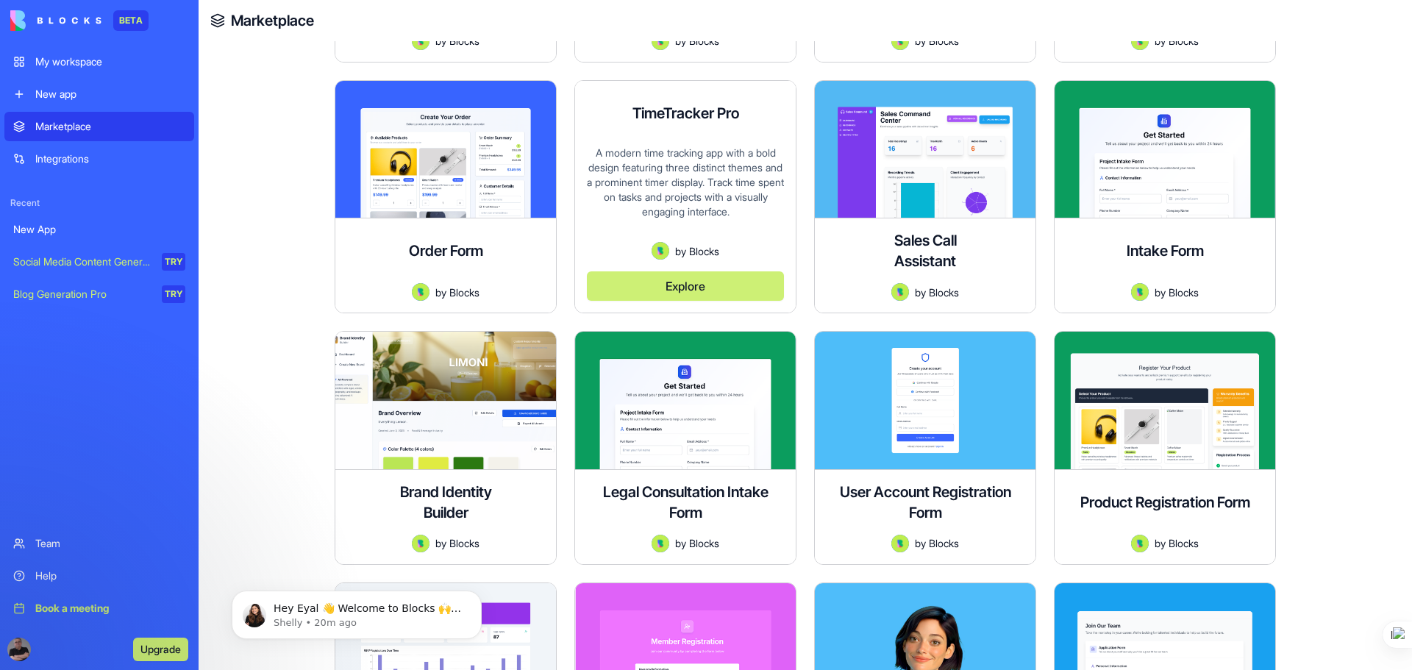
click at [676, 284] on button "Explore" at bounding box center [685, 285] width 197 height 29
